Goal: Task Accomplishment & Management: Use online tool/utility

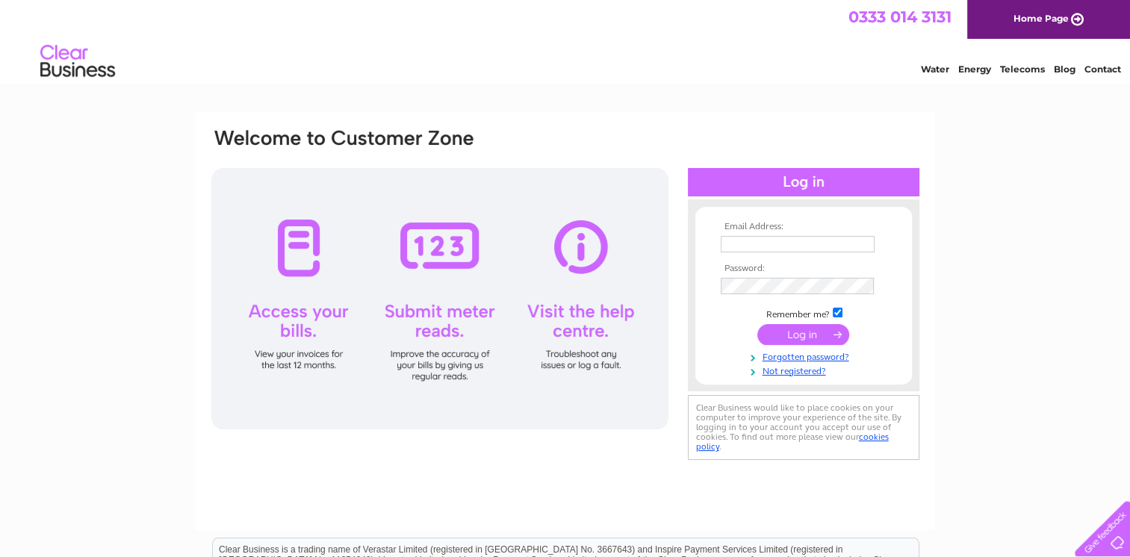
type input "[EMAIL_ADDRESS][DOMAIN_NAME]"
drag, startPoint x: 0, startPoint y: 0, endPoint x: 798, endPoint y: 329, distance: 862.8
click at [798, 329] on input "submit" at bounding box center [803, 334] width 92 height 21
click at [803, 333] on input "submit" at bounding box center [803, 334] width 92 height 21
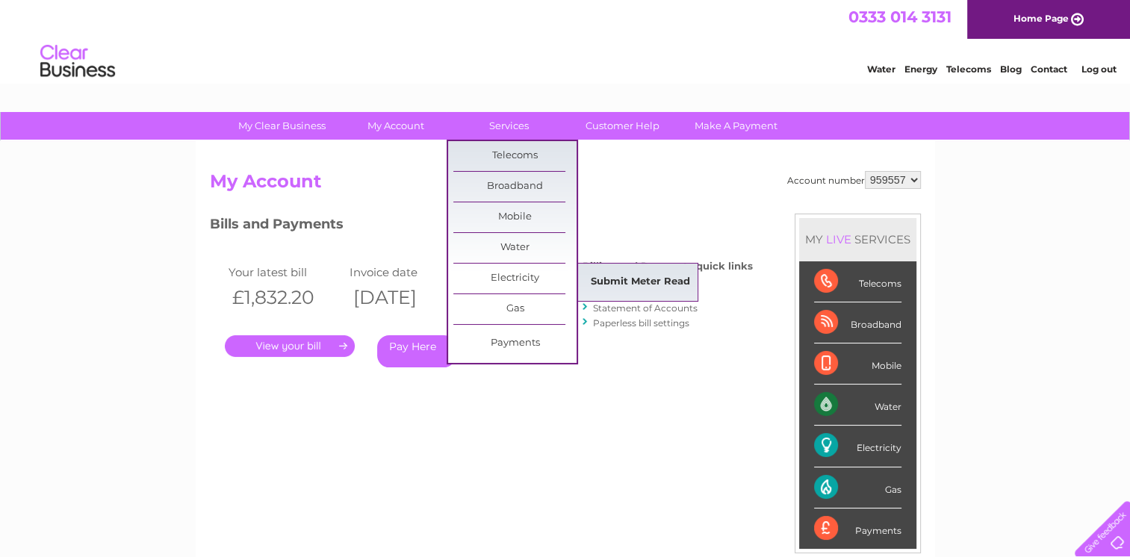
click at [626, 272] on link "Submit Meter Read" at bounding box center [640, 282] width 123 height 30
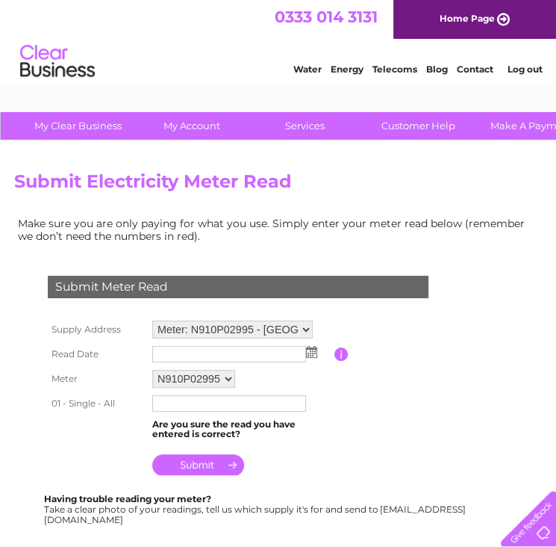
click at [220, 355] on input "text" at bounding box center [229, 354] width 154 height 16
click at [312, 350] on img at bounding box center [311, 352] width 11 height 12
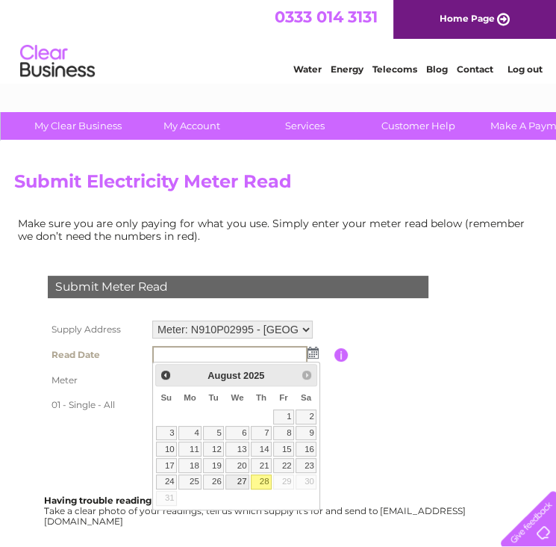
click at [239, 480] on link "27" at bounding box center [238, 481] width 24 height 15
type input "2025/08/27"
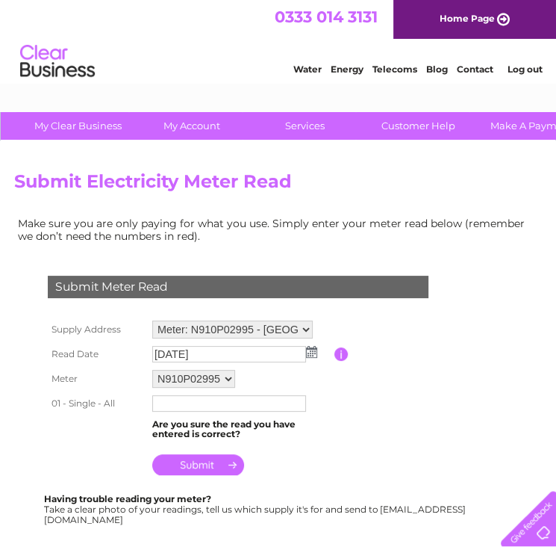
click at [196, 405] on input "text" at bounding box center [229, 403] width 154 height 16
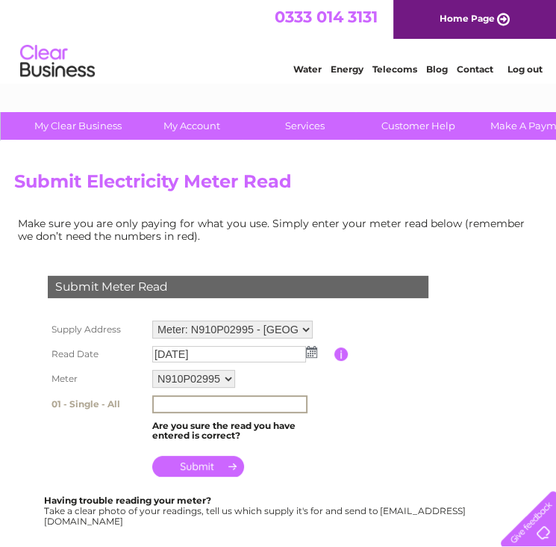
click at [196, 397] on input "text" at bounding box center [229, 404] width 155 height 18
type input "251993"
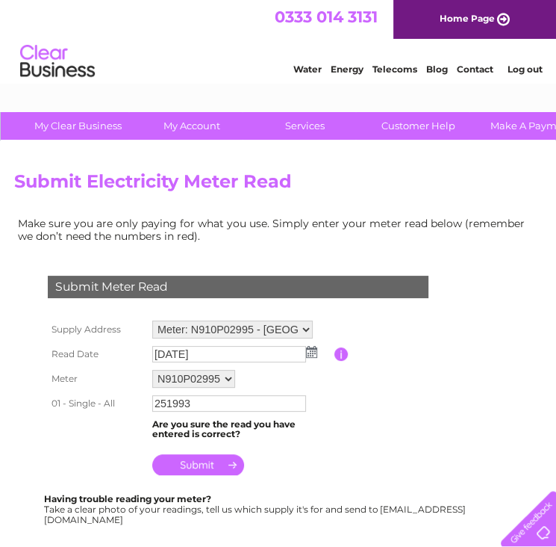
click at [191, 467] on input "submit" at bounding box center [198, 464] width 92 height 21
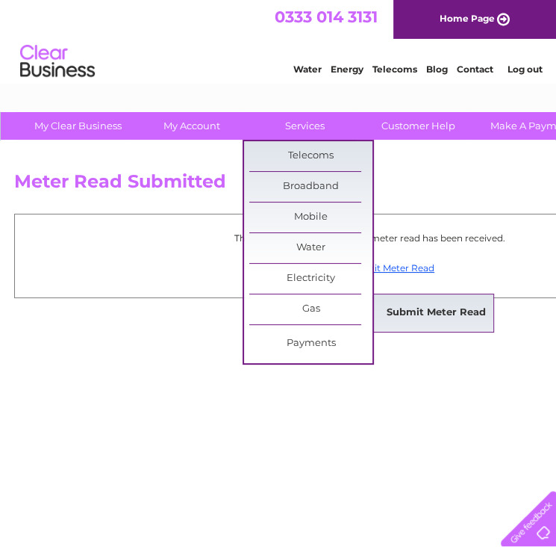
click at [406, 306] on link "Submit Meter Read" at bounding box center [436, 313] width 123 height 30
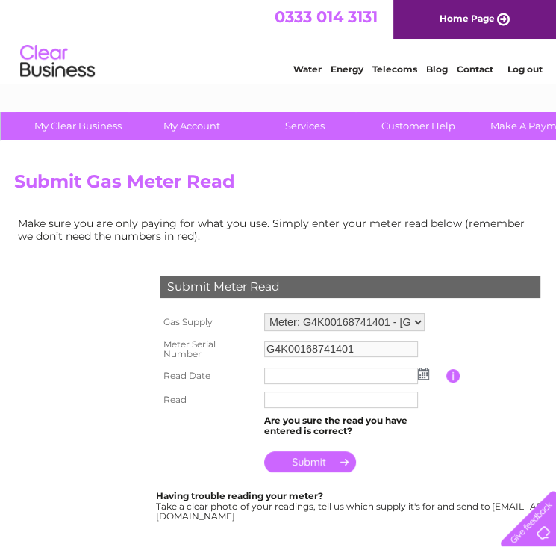
click at [422, 373] on img at bounding box center [423, 373] width 11 height 12
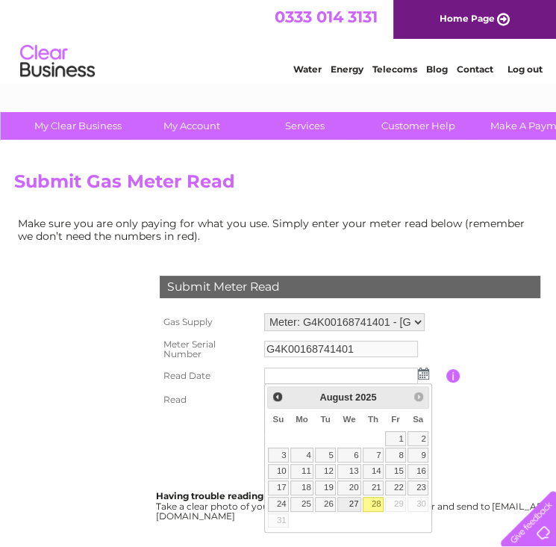
click at [352, 500] on link "27" at bounding box center [350, 504] width 24 height 15
type input "2025/08/27"
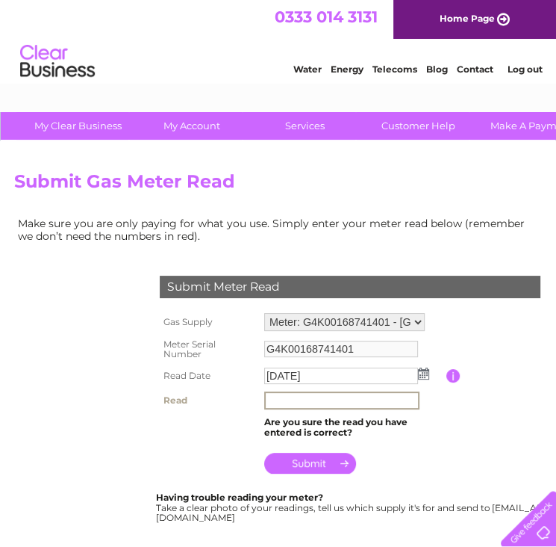
click at [344, 400] on input "text" at bounding box center [341, 400] width 155 height 18
type input "18260"
click at [328, 463] on input "submit" at bounding box center [310, 463] width 92 height 21
